Goal: Task Accomplishment & Management: Use online tool/utility

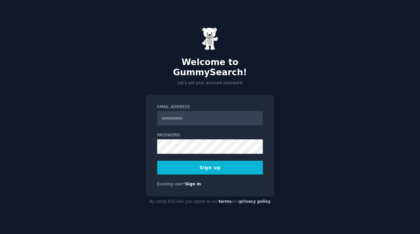
click at [196, 113] on input "Email Address" at bounding box center [210, 118] width 106 height 14
type input "**********"
click at [210, 161] on button "Sign up" at bounding box center [210, 167] width 106 height 14
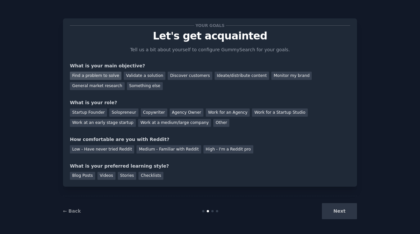
click at [106, 74] on div "Find a problem to solve" at bounding box center [96, 76] width 52 height 8
click at [213, 124] on div "Other" at bounding box center [221, 123] width 16 height 8
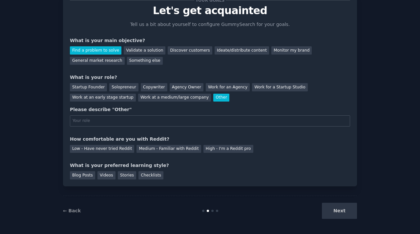
scroll to position [26, 0]
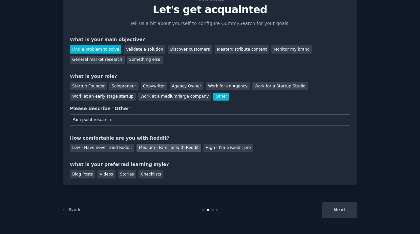
type input "Pain point research"
click at [154, 149] on div "Medium - Familiar with Reddit" at bounding box center [168, 148] width 64 height 8
click at [107, 171] on div "Videos" at bounding box center [106, 174] width 18 height 8
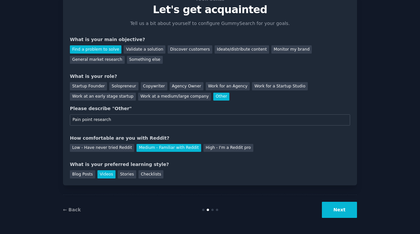
click at [98, 54] on div "Find a problem to solve Validate a solution Discover customers Ideate/distribut…" at bounding box center [210, 53] width 280 height 21
click at [98, 58] on div "General market research" at bounding box center [97, 60] width 55 height 8
click at [96, 49] on div "Find a problem to solve" at bounding box center [96, 49] width 52 height 8
click at [336, 211] on button "Next" at bounding box center [339, 209] width 35 height 16
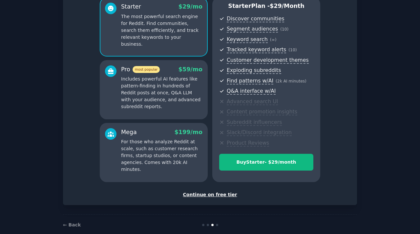
scroll to position [62, 0]
click at [207, 193] on div "Continue on free tier" at bounding box center [210, 194] width 280 height 7
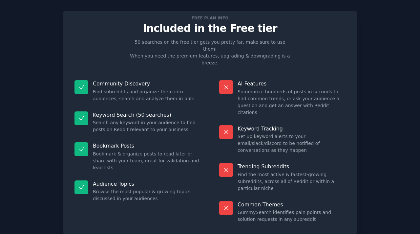
scroll to position [8, 0]
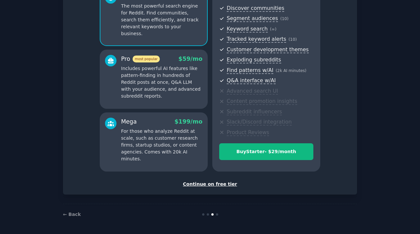
scroll to position [71, 0]
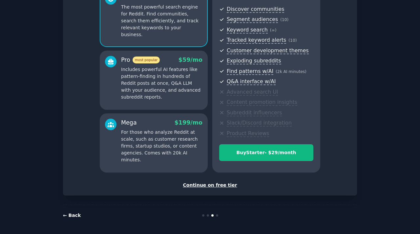
click at [73, 216] on link "← Back" at bounding box center [72, 214] width 18 height 5
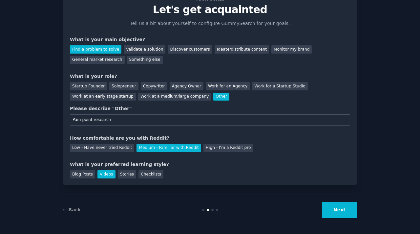
scroll to position [26, 0]
click at [73, 207] on link "← Back" at bounding box center [72, 209] width 18 height 5
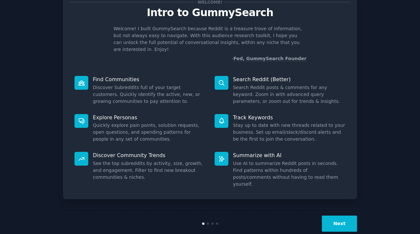
scroll to position [7, 0]
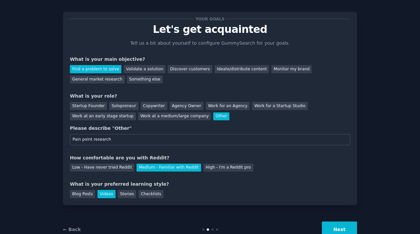
click at [348, 231] on button "Next" at bounding box center [339, 229] width 35 height 16
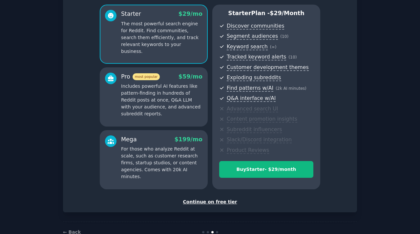
scroll to position [55, 0]
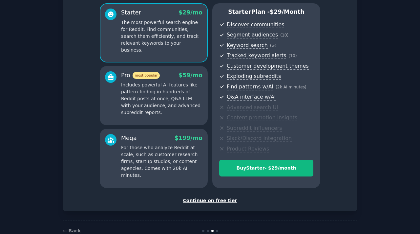
click at [215, 202] on div "Continue on free tier" at bounding box center [210, 200] width 280 height 7
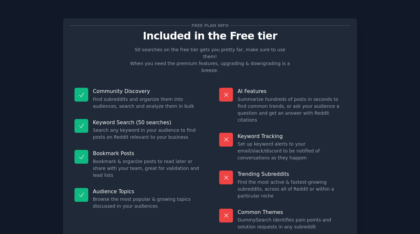
scroll to position [22, 0]
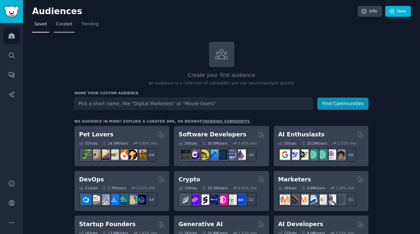
click at [71, 25] on link "Curated" at bounding box center [64, 25] width 21 height 13
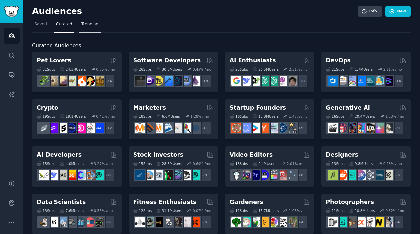
click at [96, 24] on span "Trending" at bounding box center [89, 24] width 17 height 6
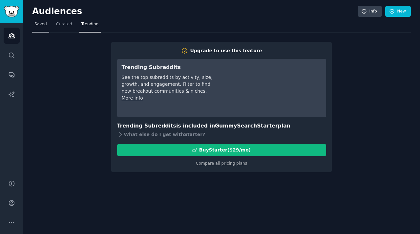
click at [42, 26] on span "Saved" at bounding box center [40, 24] width 12 height 6
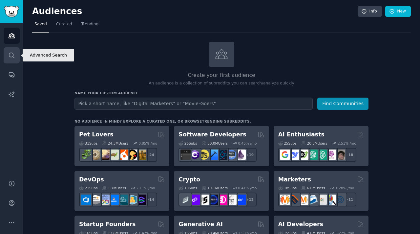
click at [12, 52] on icon "Sidebar" at bounding box center [11, 55] width 7 height 7
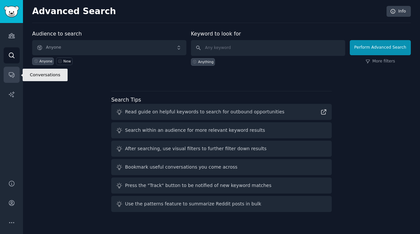
click at [13, 74] on icon "Sidebar" at bounding box center [11, 74] width 7 height 7
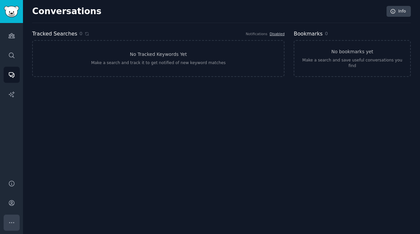
click at [11, 221] on icon "Sidebar" at bounding box center [11, 222] width 7 height 7
